Goal: Information Seeking & Learning: Compare options

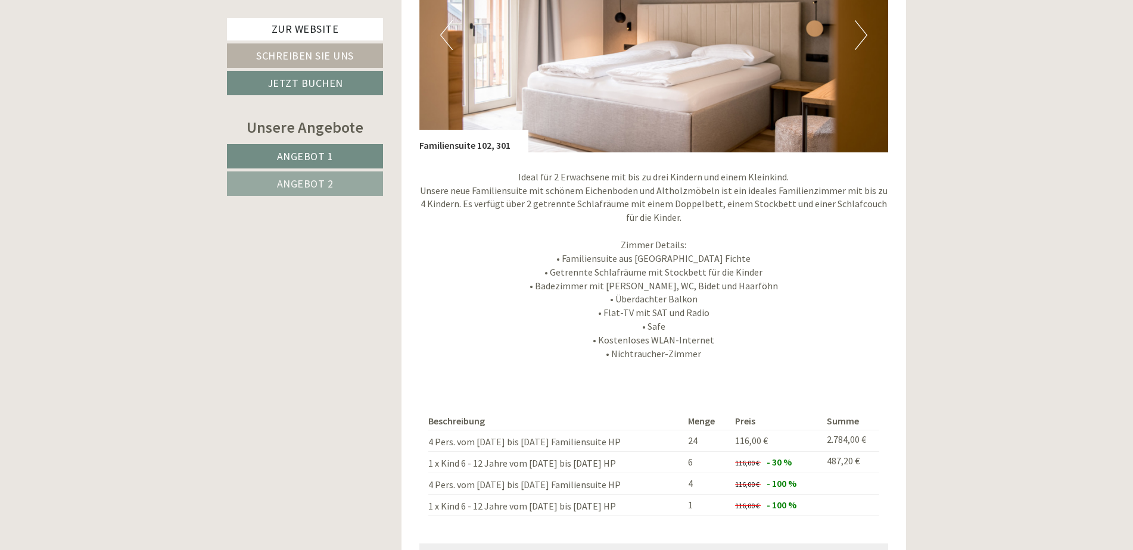
scroll to position [2025, 0]
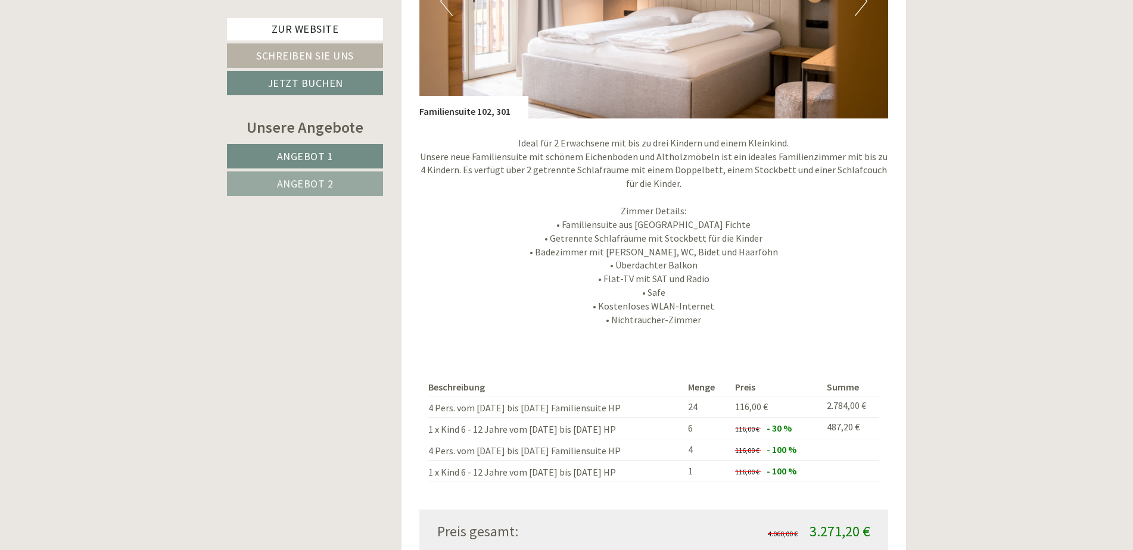
click at [595, 296] on p "Ideal für 2 Erwachsene mit bis zu drei Kindern und einem Kleinkind. Unsere neue…" at bounding box center [653, 231] width 469 height 191
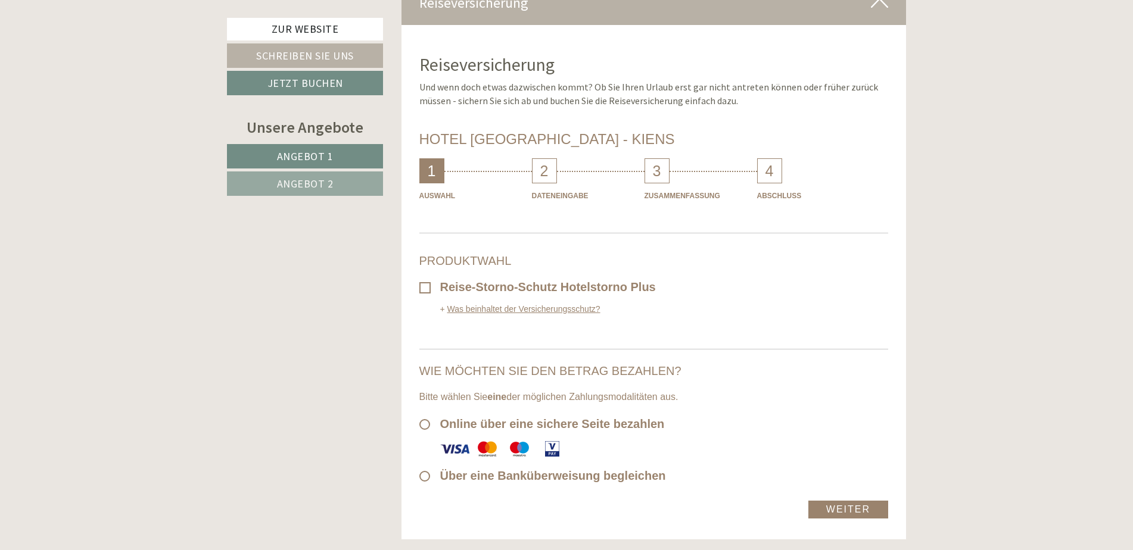
scroll to position [6732, 0]
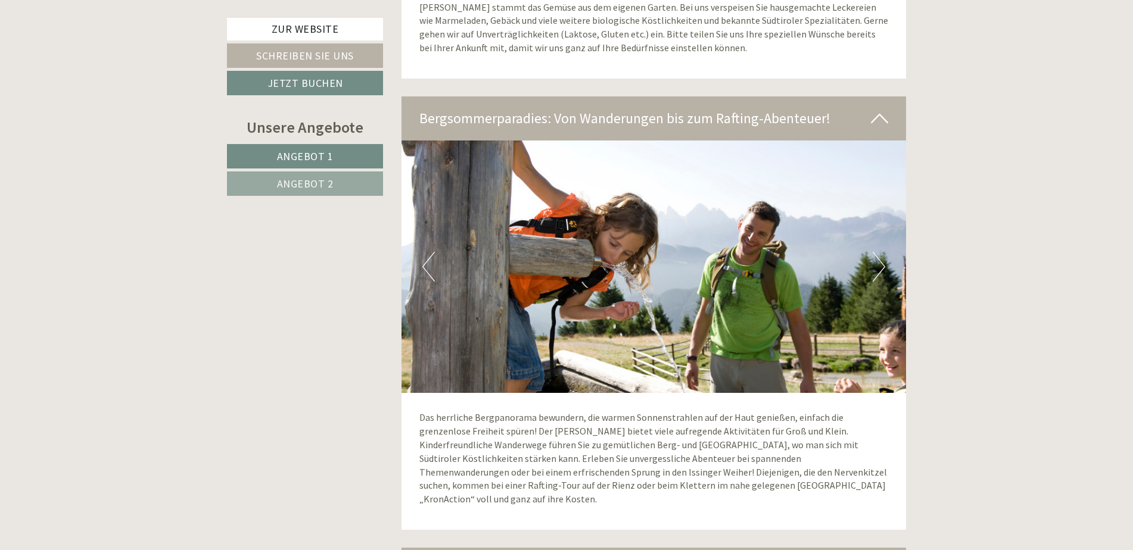
scroll to position [5600, 0]
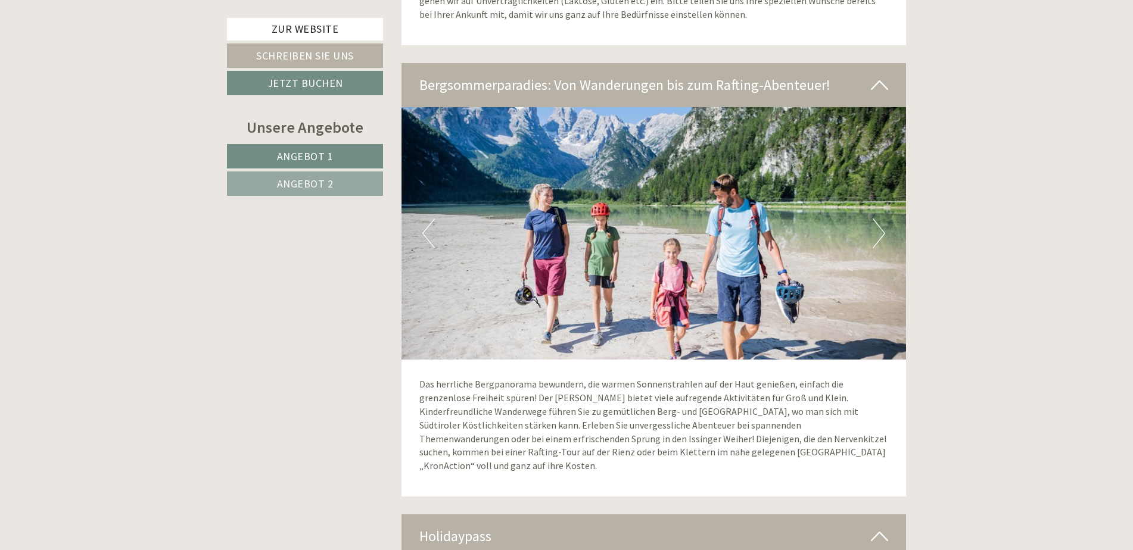
click at [324, 183] on span "Angebot 2" at bounding box center [305, 184] width 57 height 14
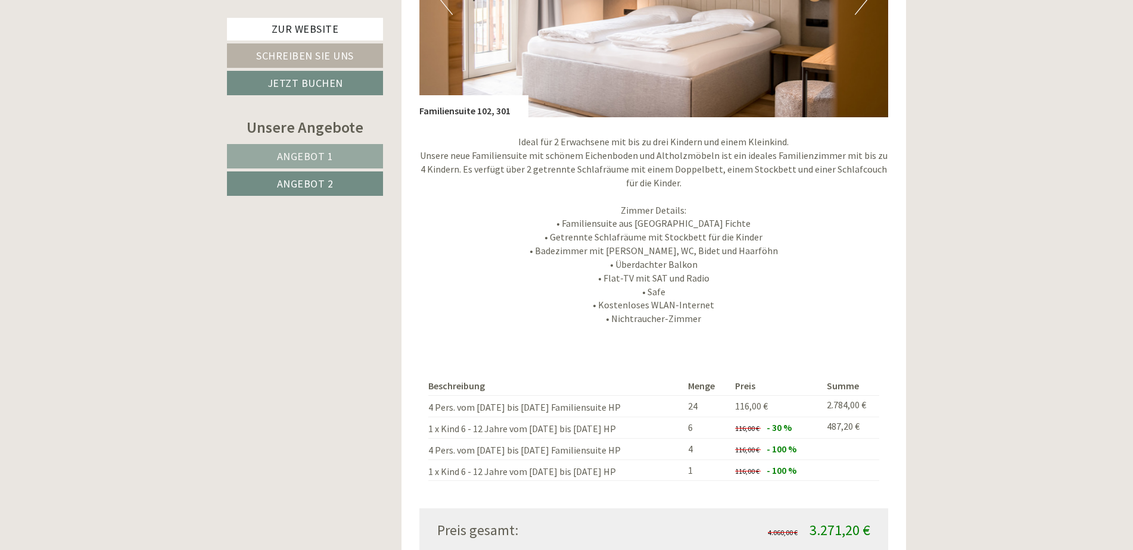
scroll to position [1169, 0]
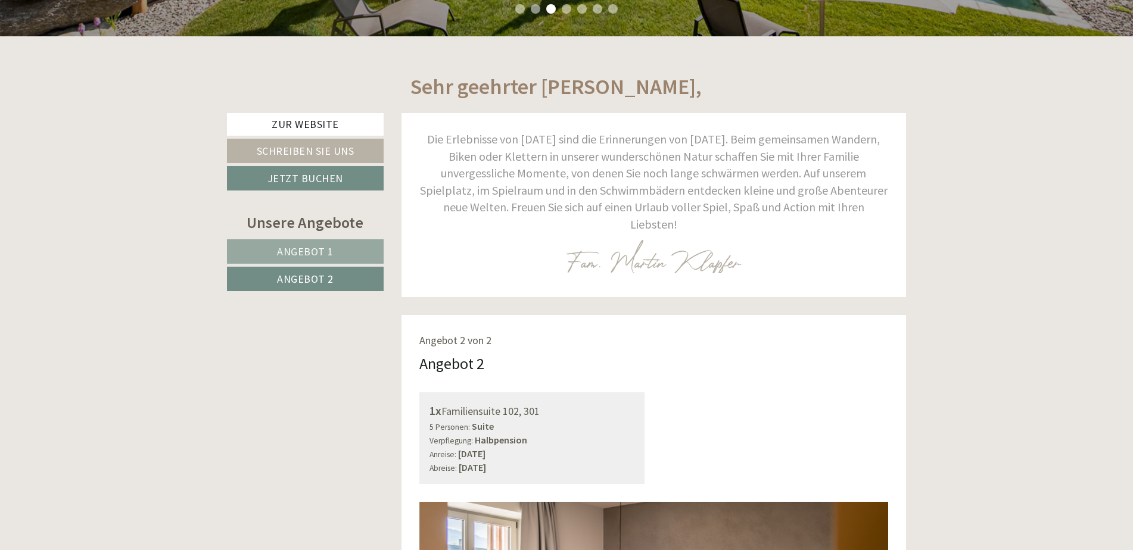
click at [337, 245] on link "Angebot 1" at bounding box center [305, 251] width 157 height 24
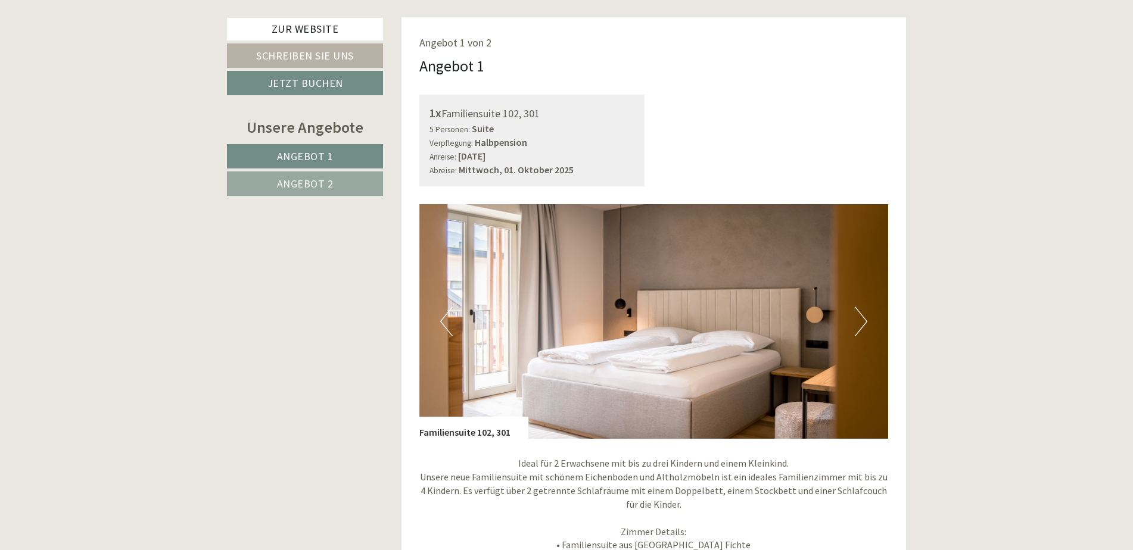
scroll to position [1109, 0]
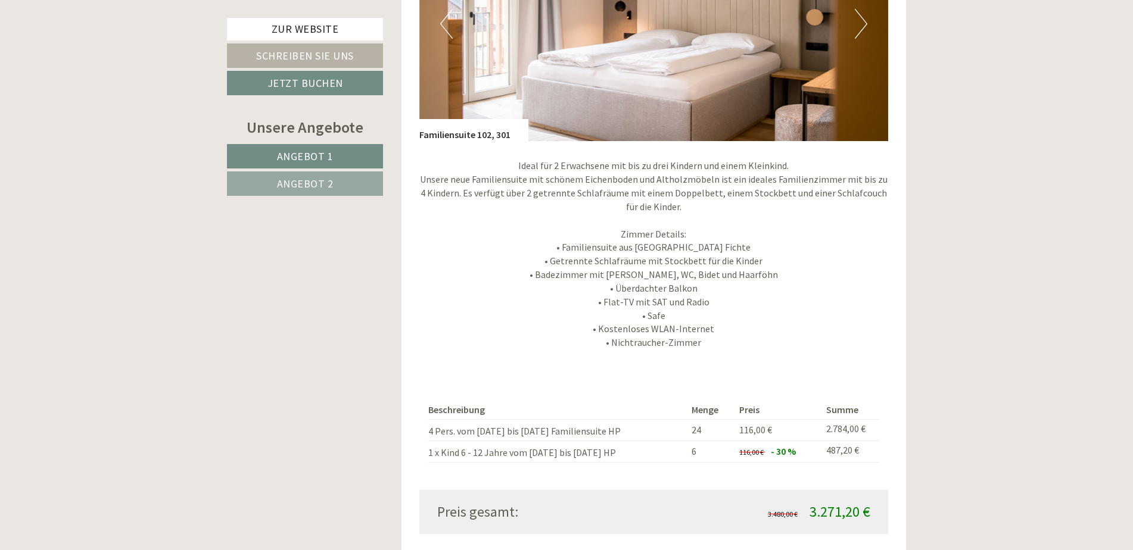
click at [326, 182] on span "Angebot 2" at bounding box center [305, 184] width 57 height 14
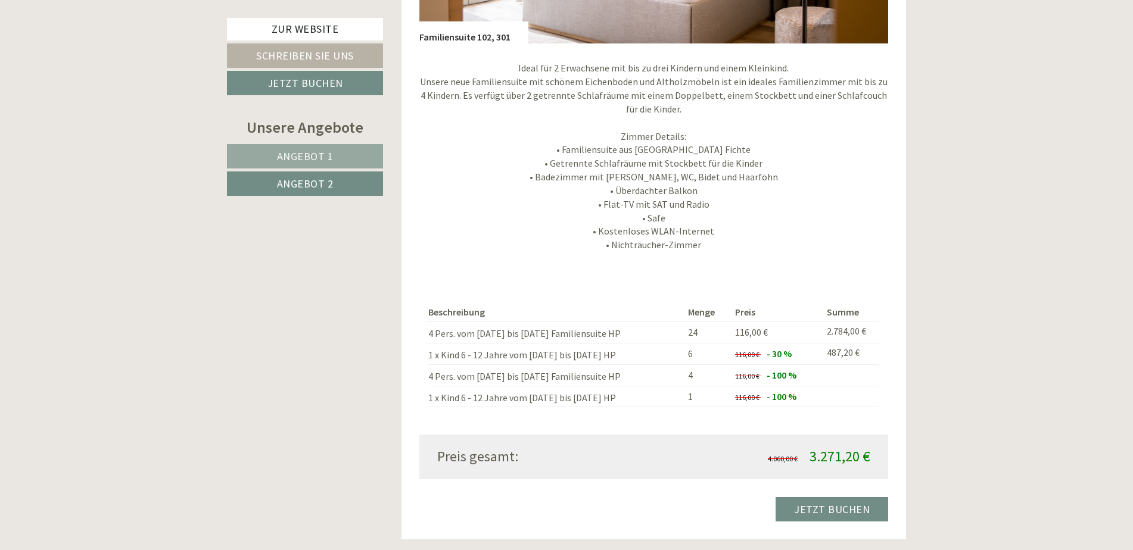
scroll to position [1228, 0]
